Goal: Find specific page/section: Find specific page/section

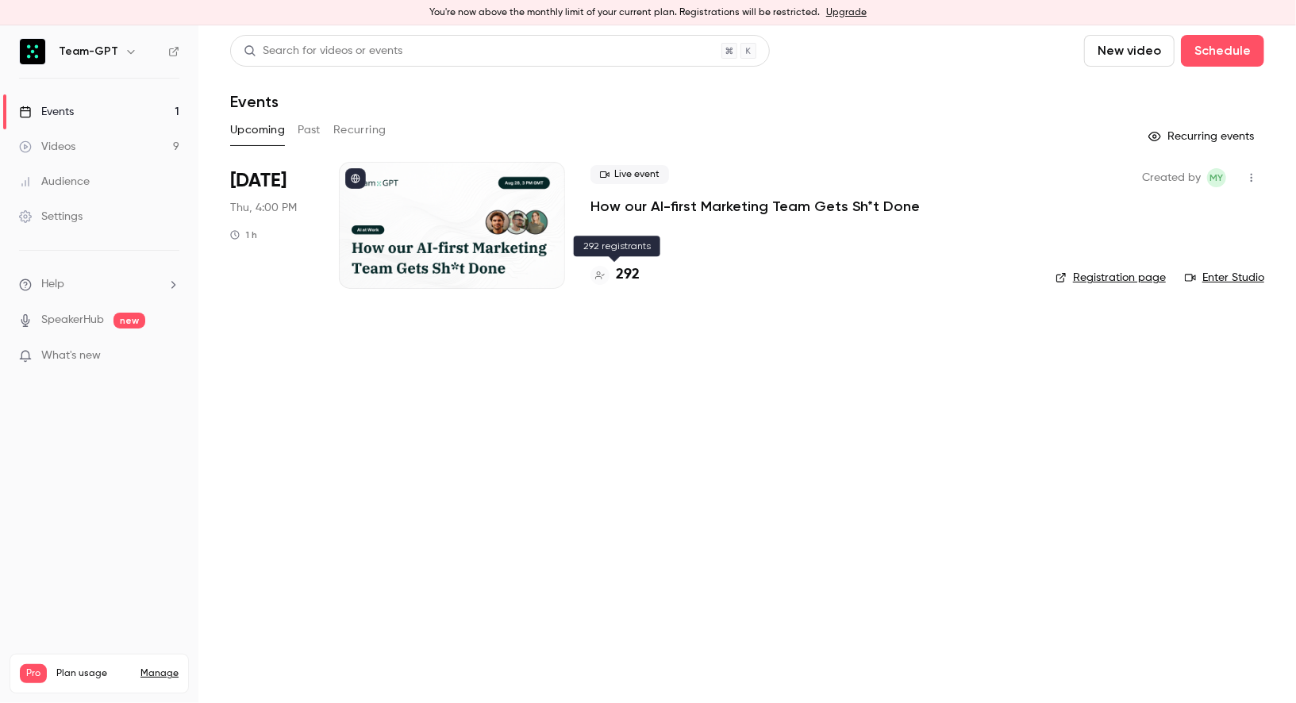
click at [627, 271] on h4 "292" at bounding box center [628, 274] width 24 height 21
